Goal: Task Accomplishment & Management: Complete application form

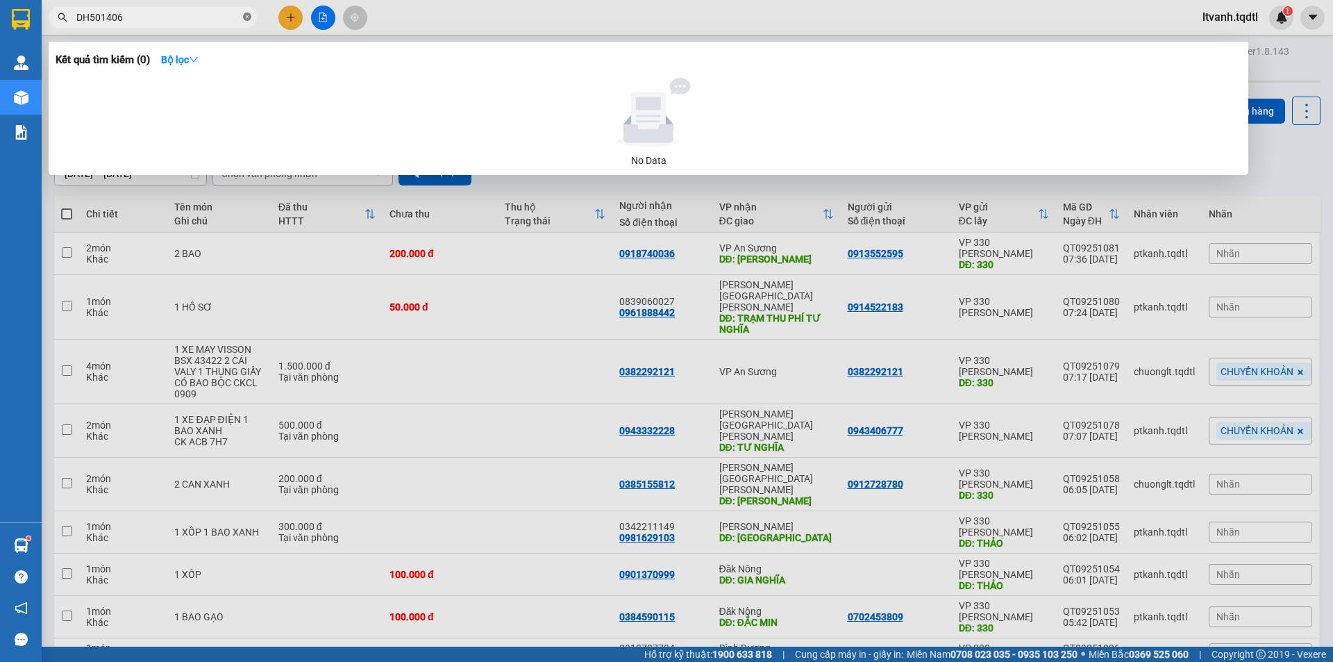
drag, startPoint x: 244, startPoint y: 15, endPoint x: 186, endPoint y: 23, distance: 58.2
click at [244, 16] on icon "close-circle" at bounding box center [247, 16] width 8 height 8
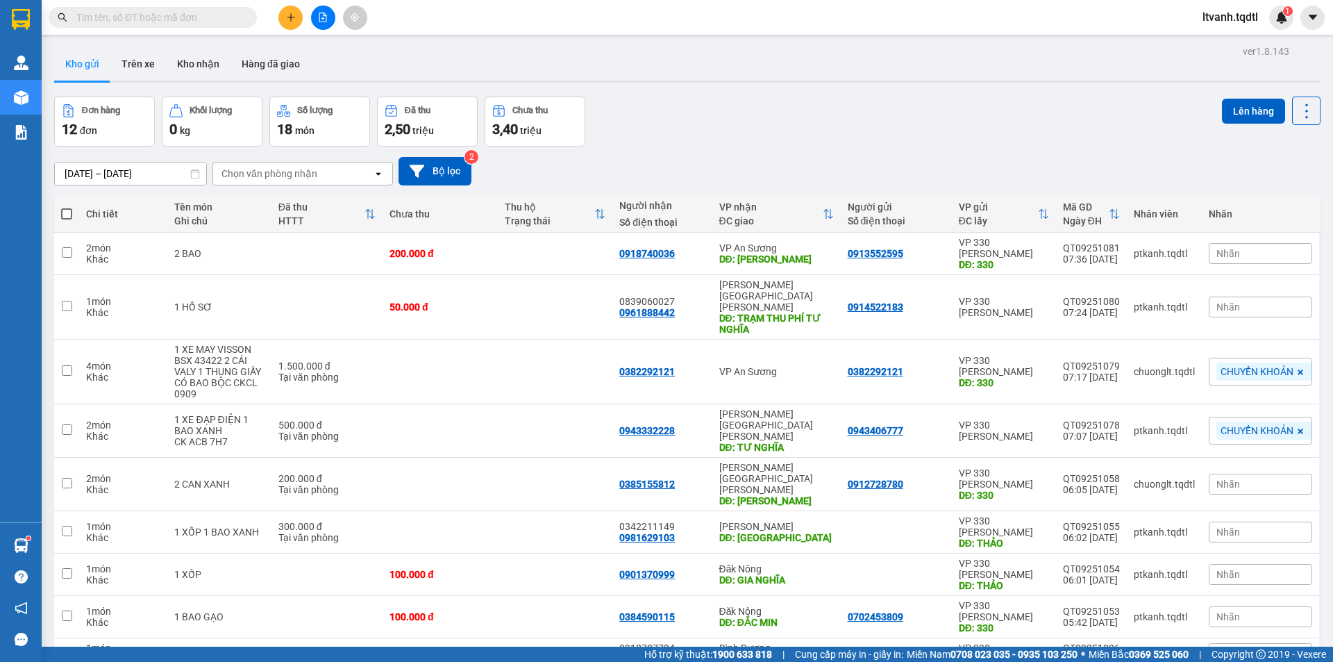
click at [187, 21] on input "text" at bounding box center [158, 17] width 164 height 15
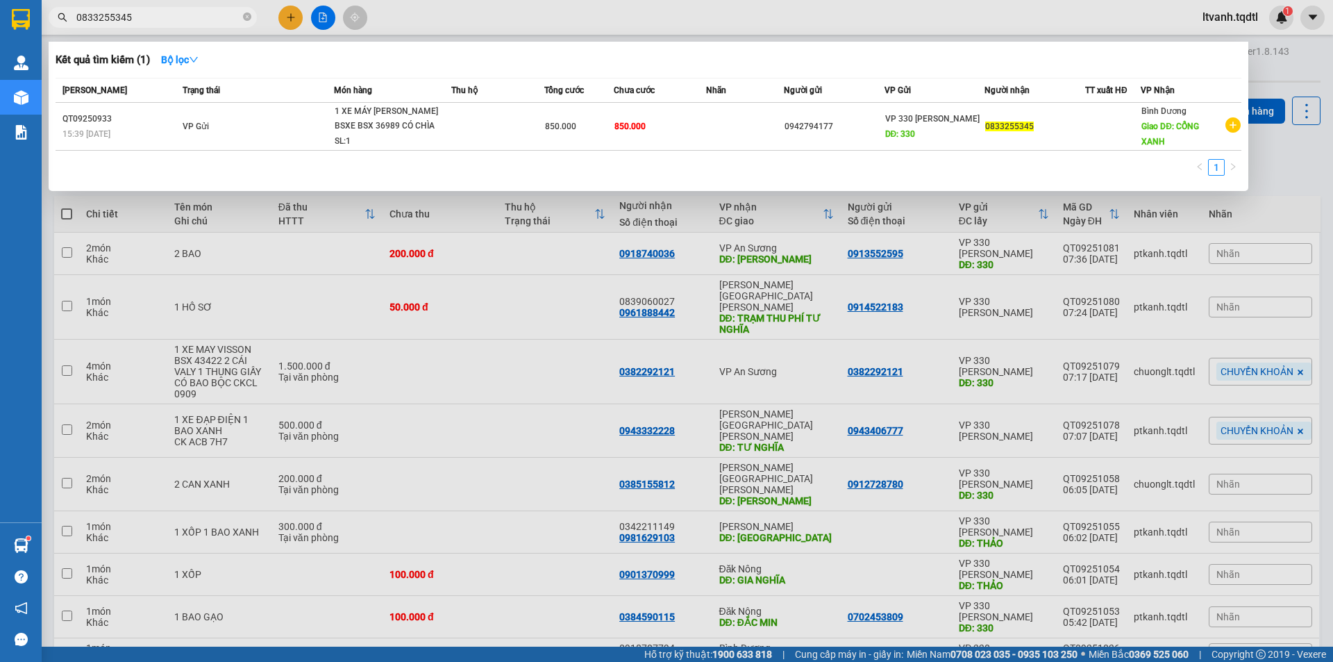
type input "0833255345"
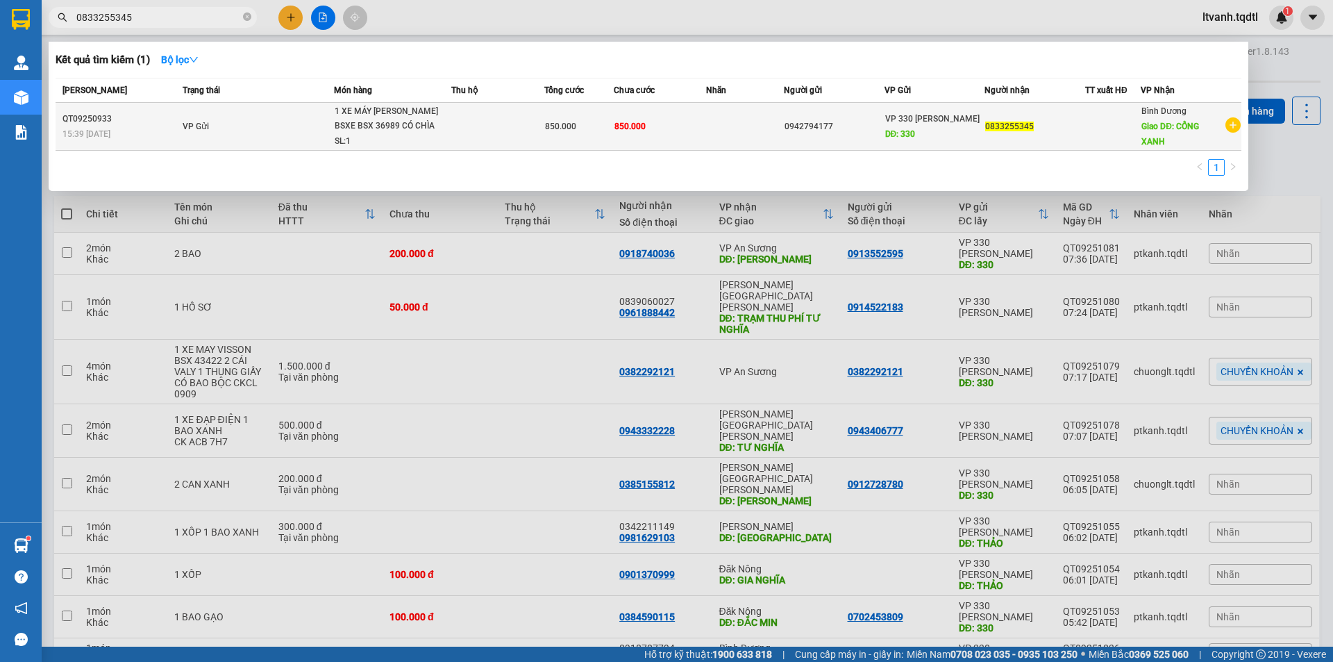
click at [362, 117] on div "1 XE MÁY [PERSON_NAME] BSXE BSX 36989 CÓ CHÌA KH..." at bounding box center [387, 119] width 104 height 30
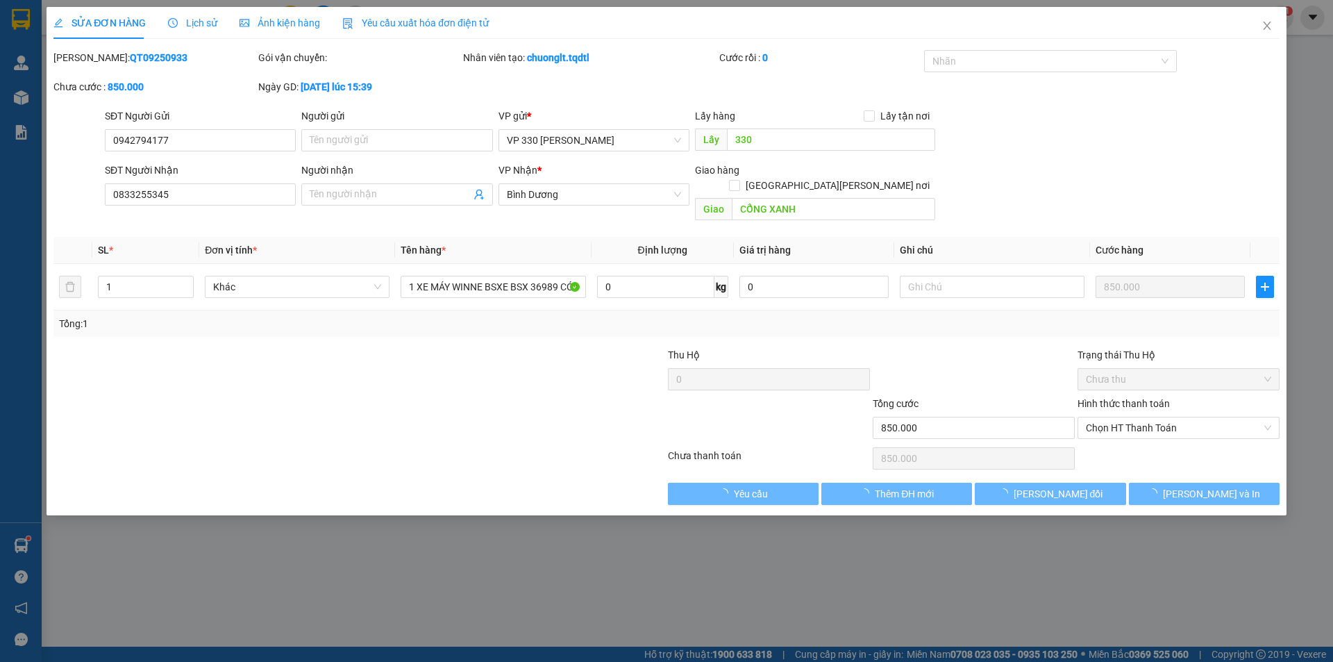
type input "0942794177"
type input "330"
type input "0833255345"
type input "CỔNG XANH"
type input "850.000"
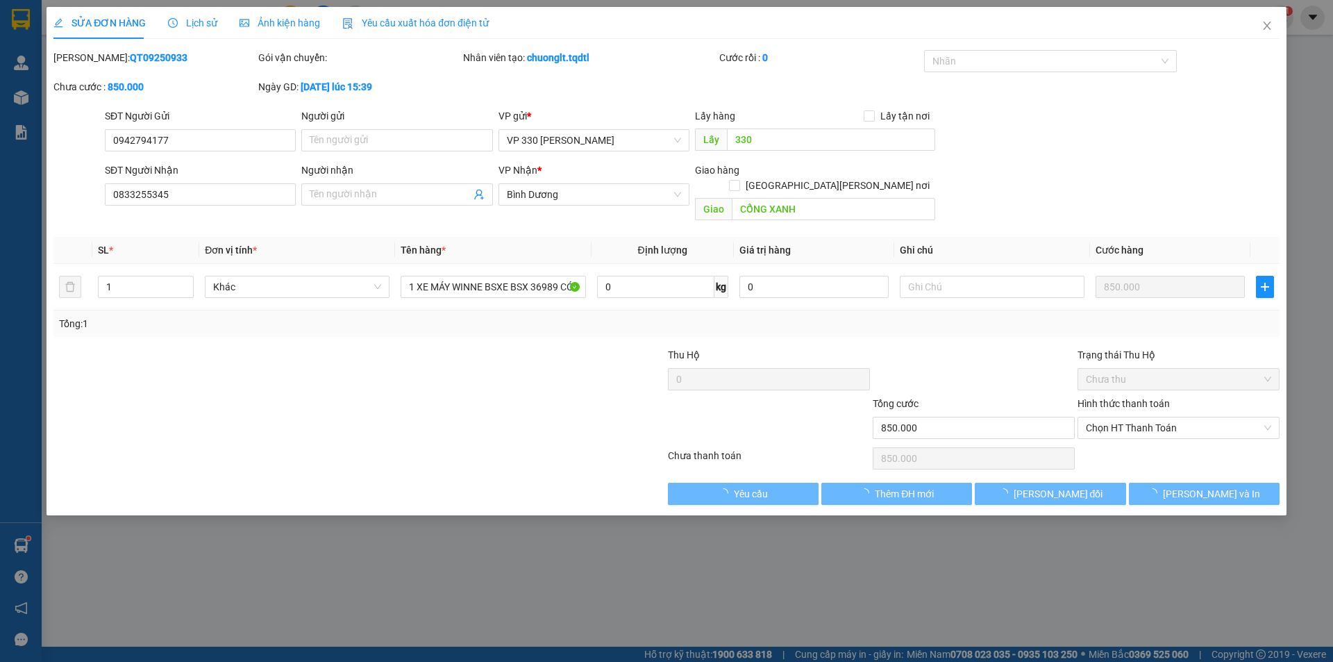
type input "850.000"
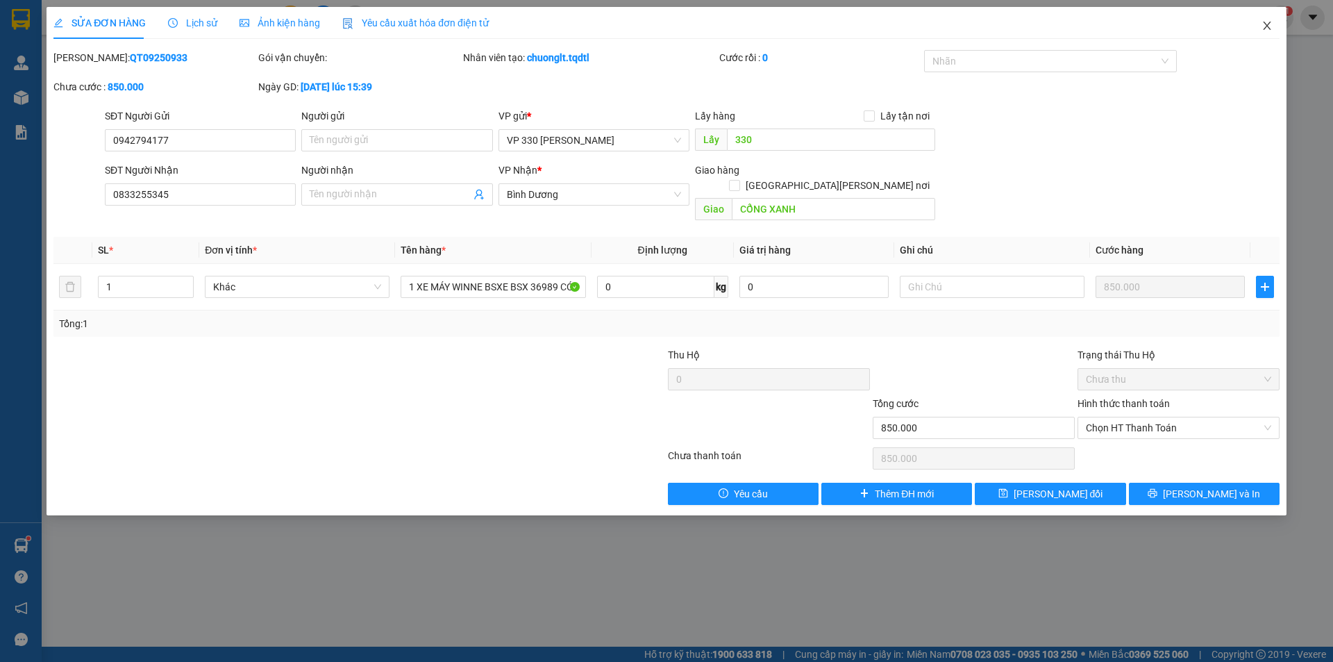
click at [1264, 24] on icon "close" at bounding box center [1267, 25] width 11 height 11
